Goal: Find specific page/section: Find specific page/section

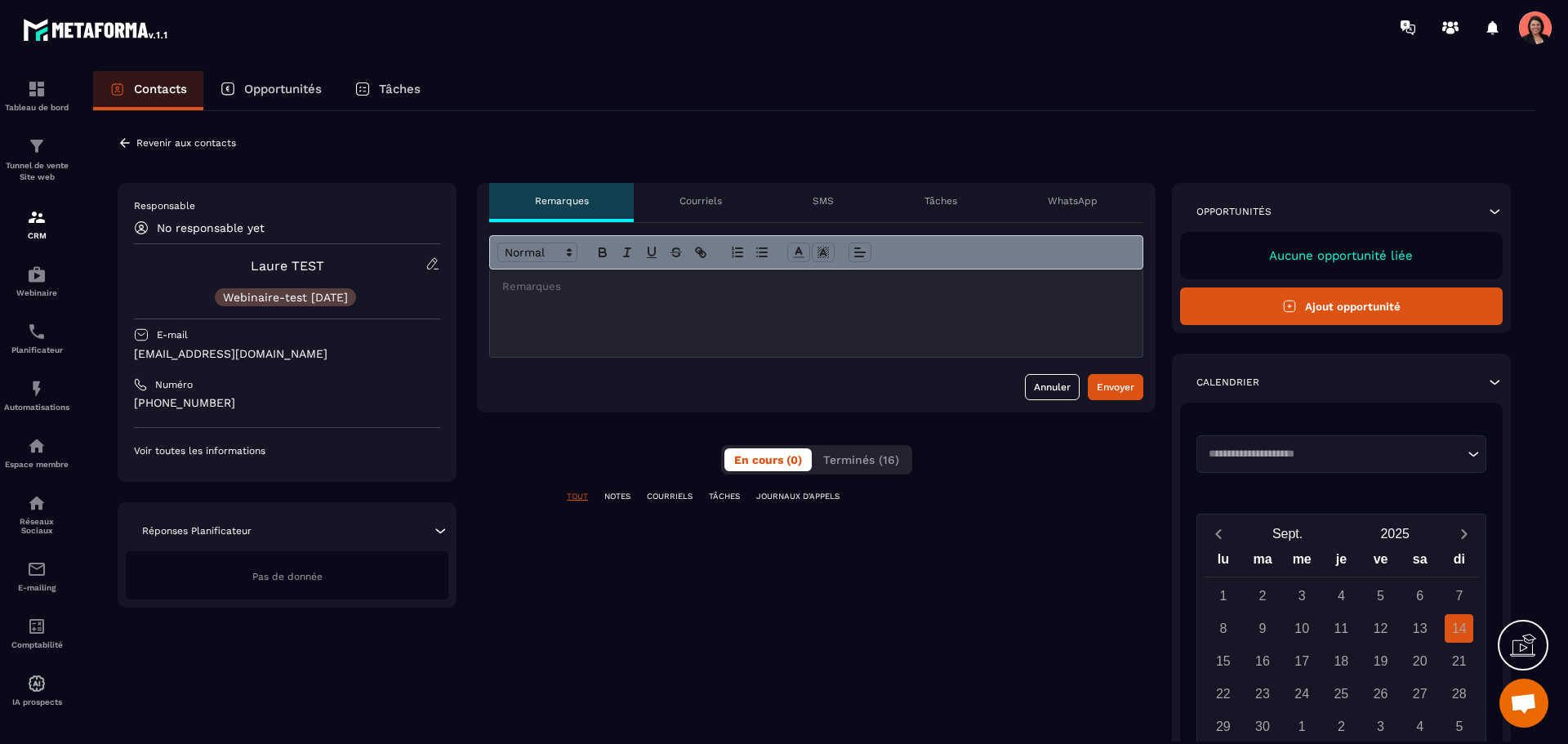
scroll to position [3362, 0]
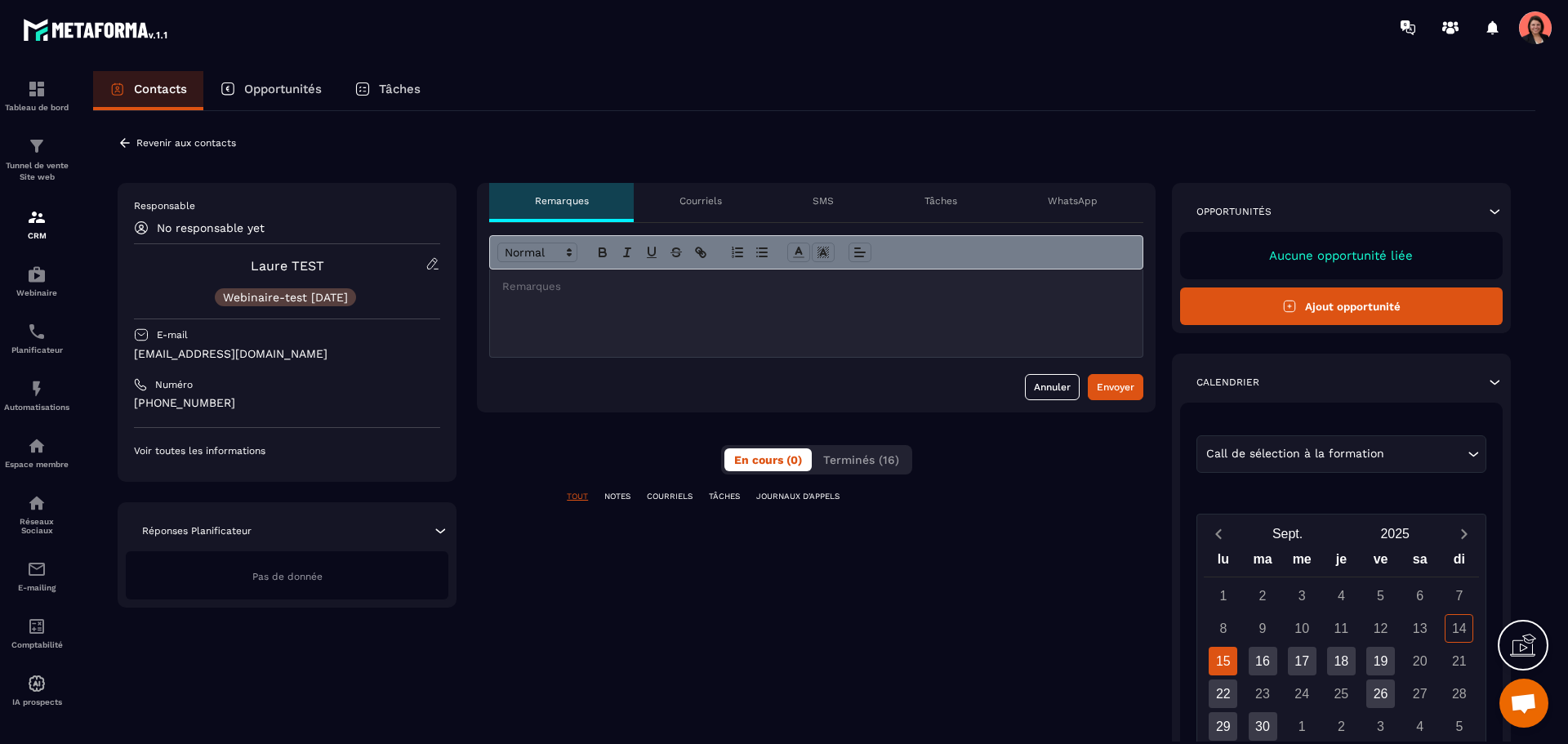
click at [703, 203] on p "Courriels" at bounding box center [701, 201] width 43 height 13
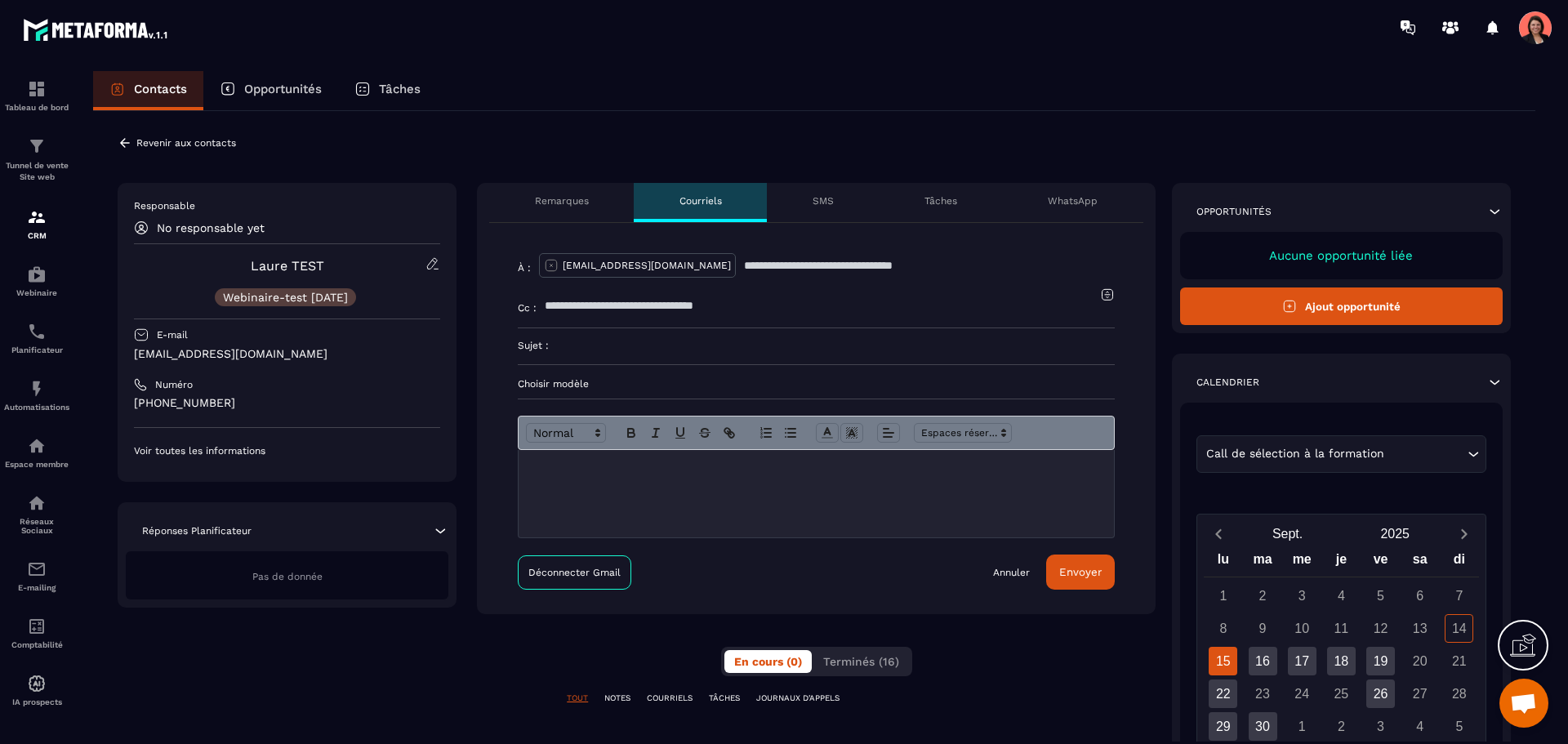
click at [572, 189] on div "Remarques" at bounding box center [561, 203] width 144 height 39
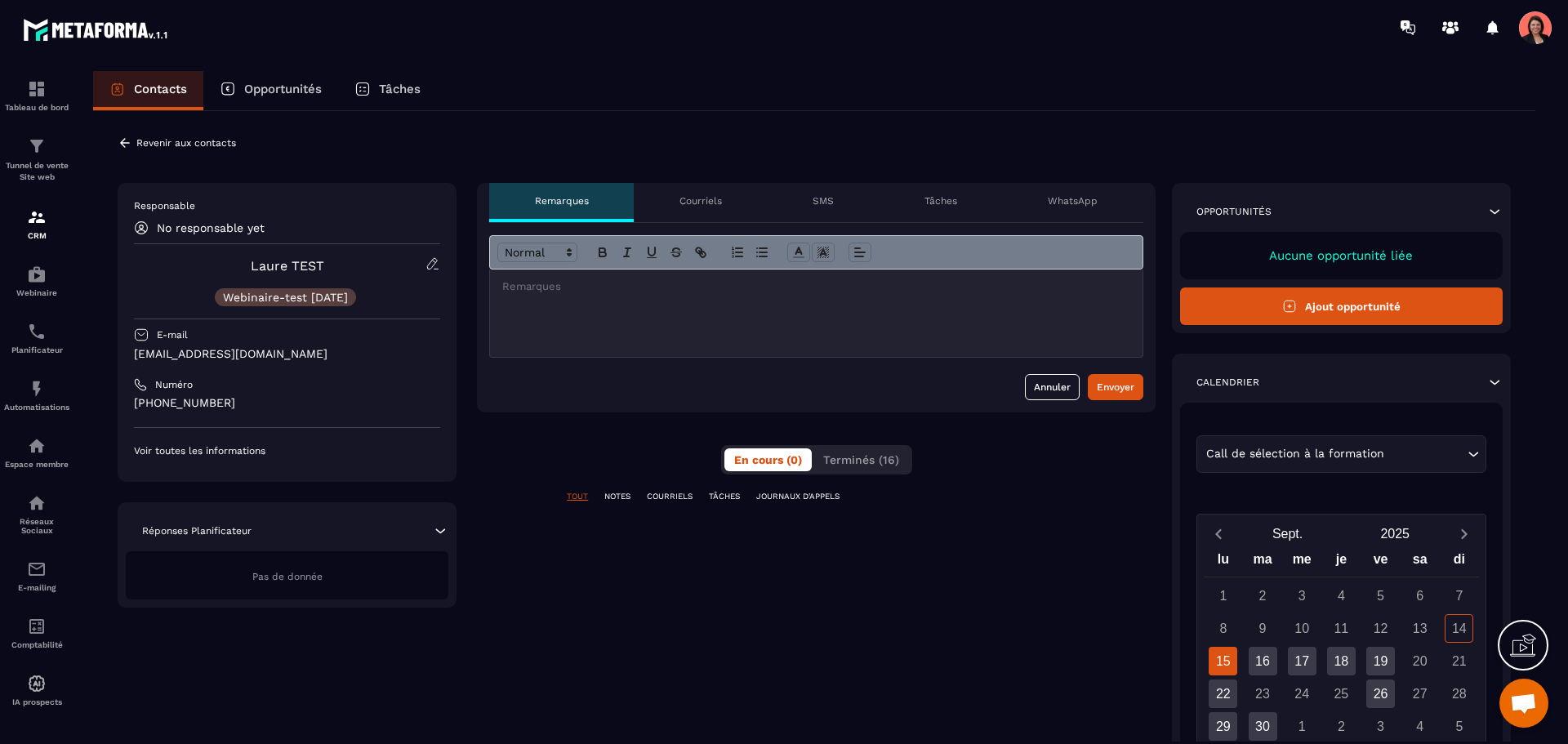
click at [245, 88] on p "Opportunités" at bounding box center [283, 89] width 78 height 15
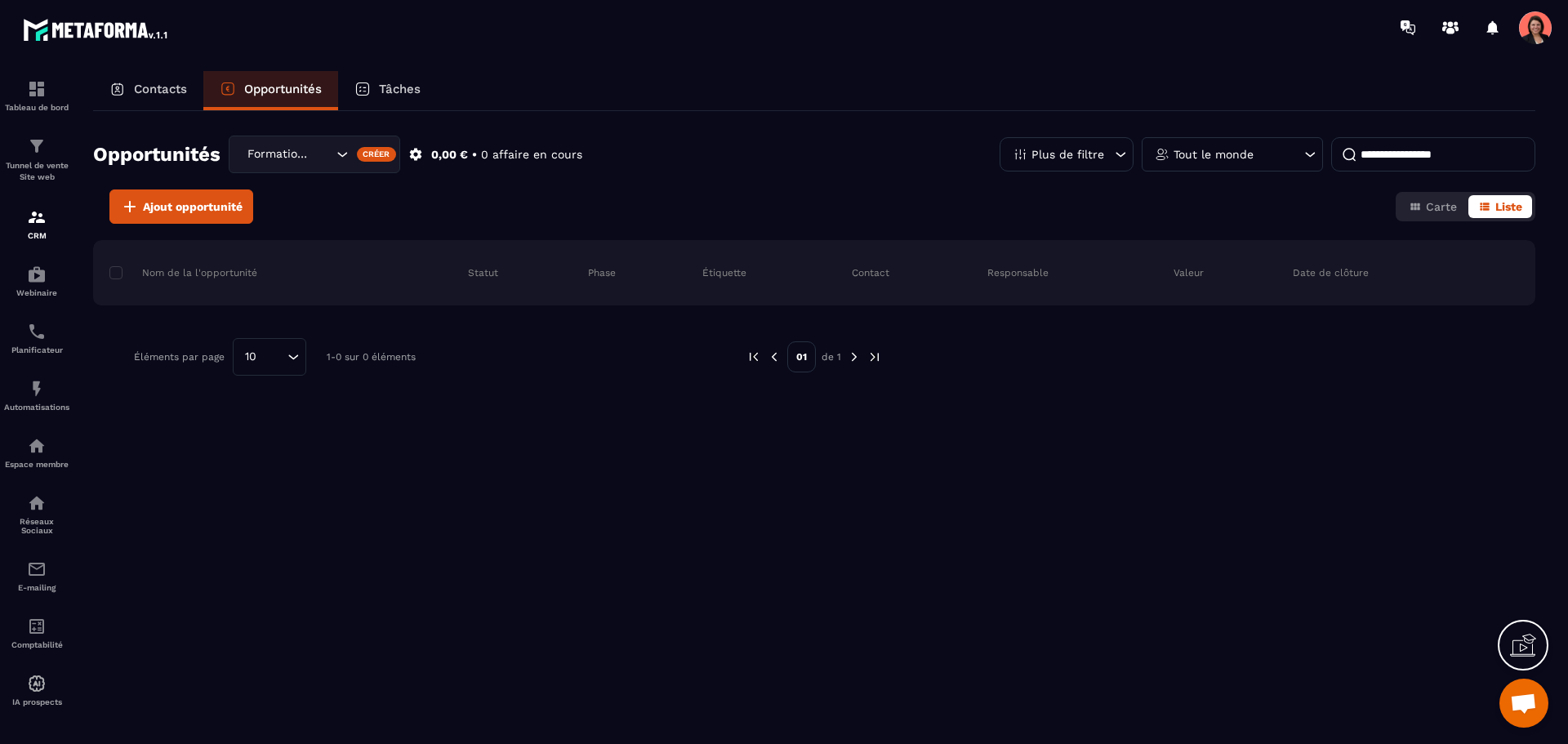
click at [163, 93] on p "Contacts" at bounding box center [161, 89] width 54 height 15
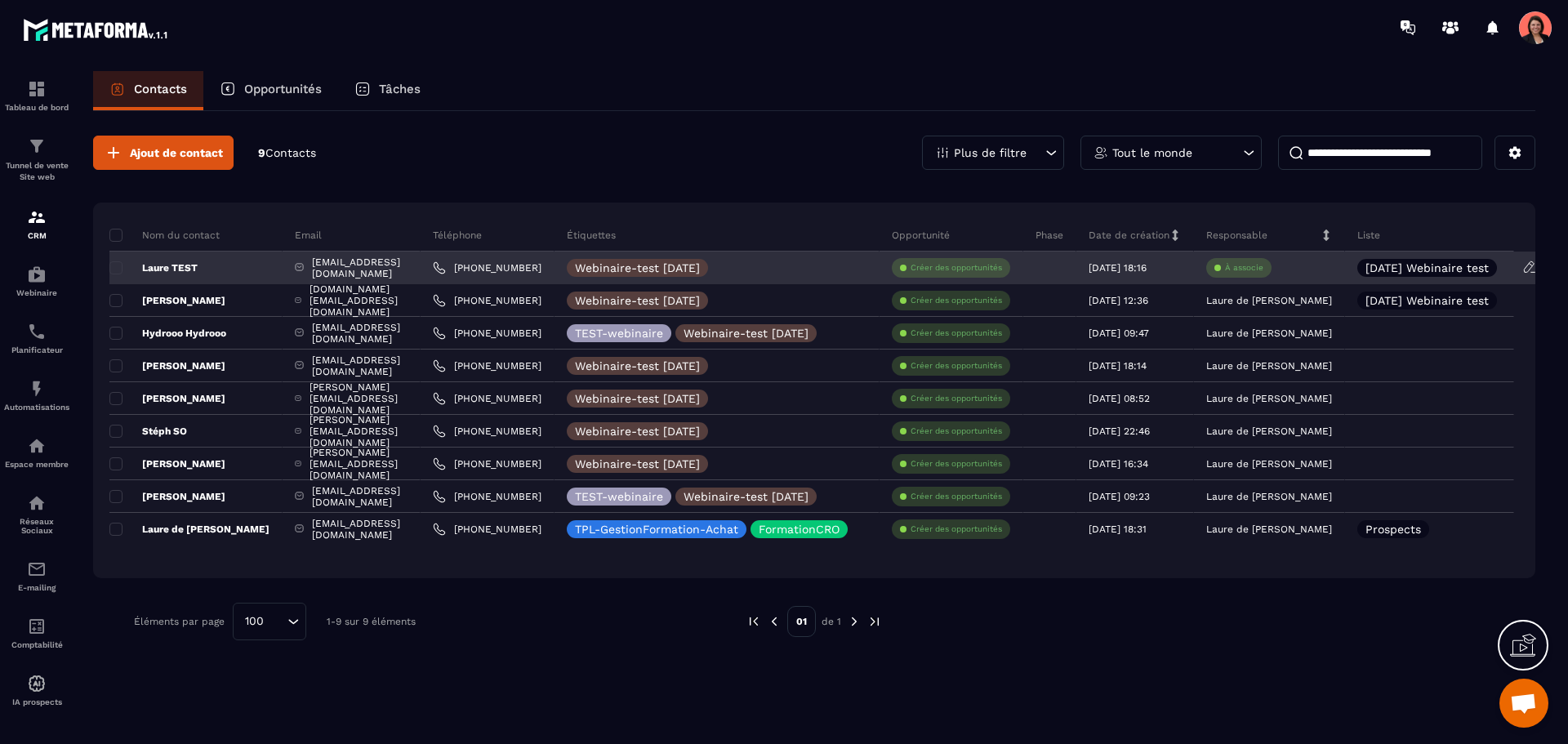
click at [1488, 269] on p "[DATE] Webinaire test" at bounding box center [1427, 268] width 124 height 12
click at [180, 265] on p "Laure TEST" at bounding box center [153, 267] width 89 height 13
